Goal: Go to known website: Access a specific website the user already knows

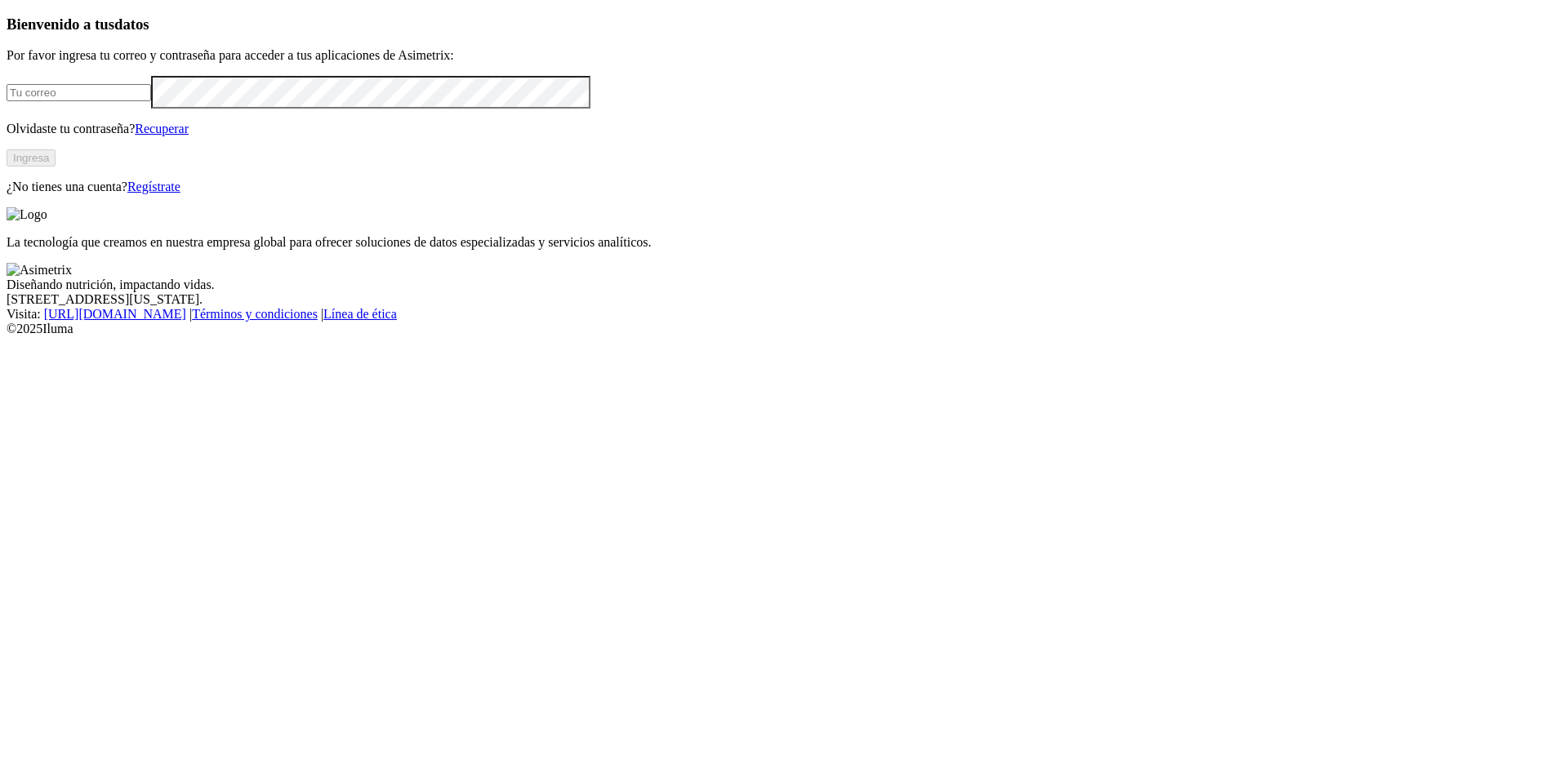
type input "[PERSON_NAME][EMAIL_ADDRESS][PERSON_NAME][DOMAIN_NAME]"
click at [55, 167] on button "Ingresa" at bounding box center [30, 158] width 49 height 18
